Goal: Go to known website: Go to known website

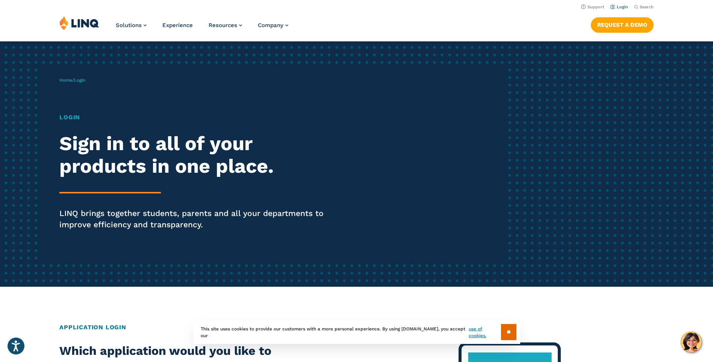
click at [623, 6] on link "Login" at bounding box center [619, 7] width 18 height 5
click at [621, 6] on link "Login" at bounding box center [619, 7] width 18 height 5
click at [71, 116] on h1 "Login" at bounding box center [196, 117] width 275 height 9
click at [72, 117] on h1 "Login" at bounding box center [196, 117] width 275 height 9
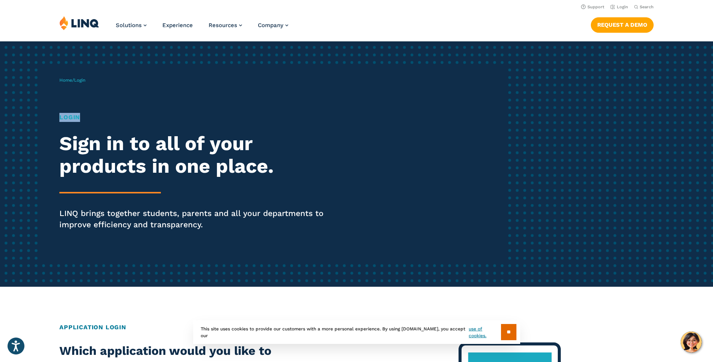
click at [72, 117] on h1 "Login" at bounding box center [196, 117] width 275 height 9
click at [69, 117] on h1 "Login" at bounding box center [196, 117] width 275 height 9
click at [70, 117] on h1 "Login" at bounding box center [196, 117] width 275 height 9
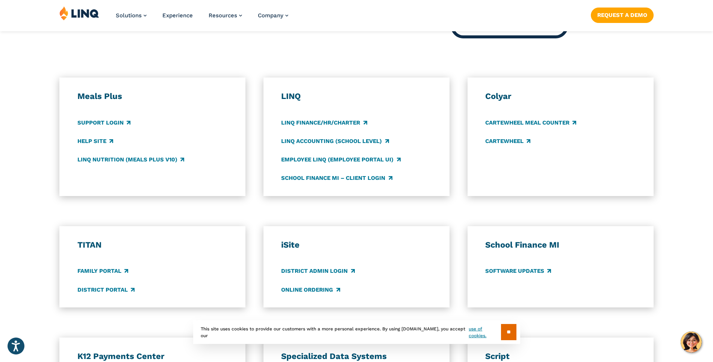
scroll to position [451, 0]
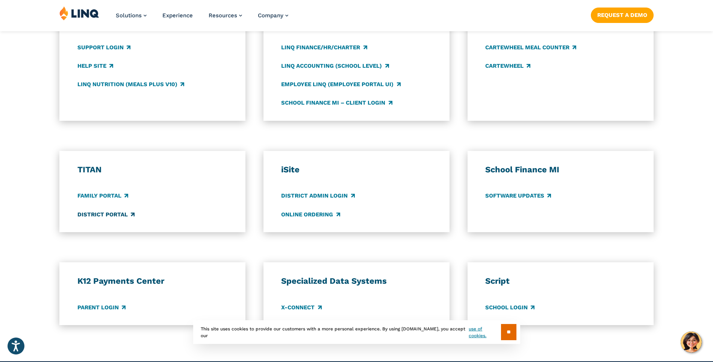
click at [113, 212] on link "District Portal" at bounding box center [105, 214] width 57 height 8
